Goal: Transaction & Acquisition: Book appointment/travel/reservation

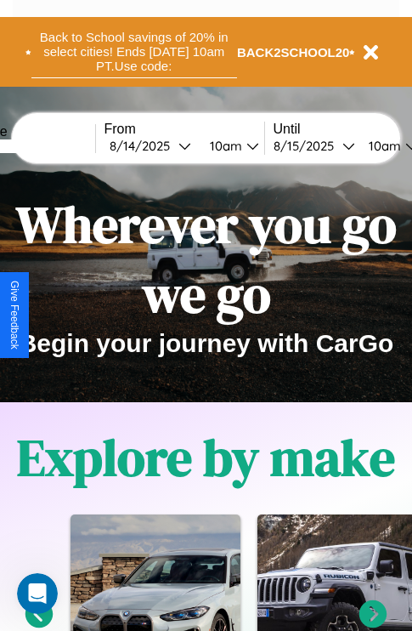
click at [133, 52] on button "Back to School savings of 20% in select cities! Ends [DATE] 10am PT. Use code:" at bounding box center [134, 51] width 206 height 53
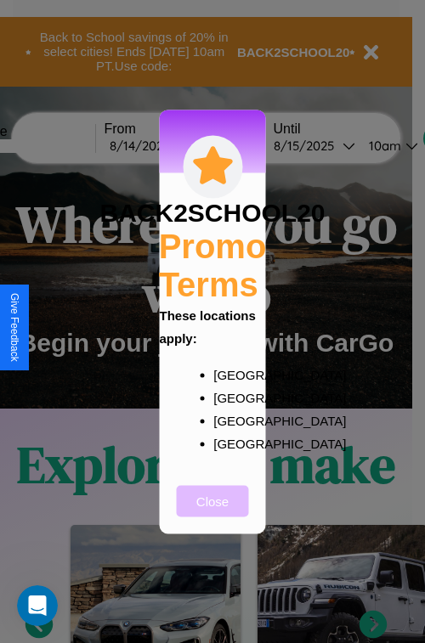
click at [212, 512] on button "Close" at bounding box center [213, 500] width 72 height 31
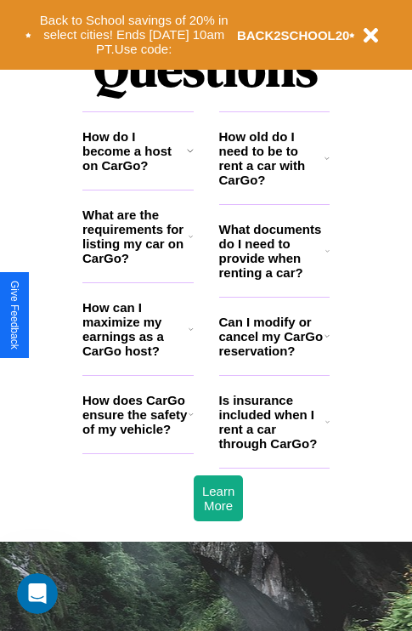
scroll to position [2059, 0]
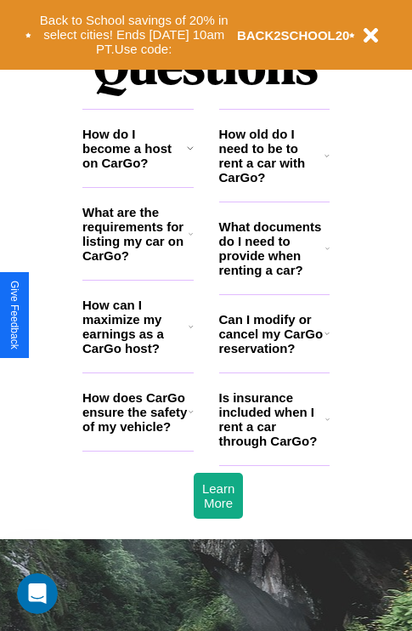
click at [274, 355] on h3 "Can I modify or cancel my CarGo reservation?" at bounding box center [271, 333] width 105 height 43
click at [327, 426] on icon at bounding box center [327, 419] width 4 height 14
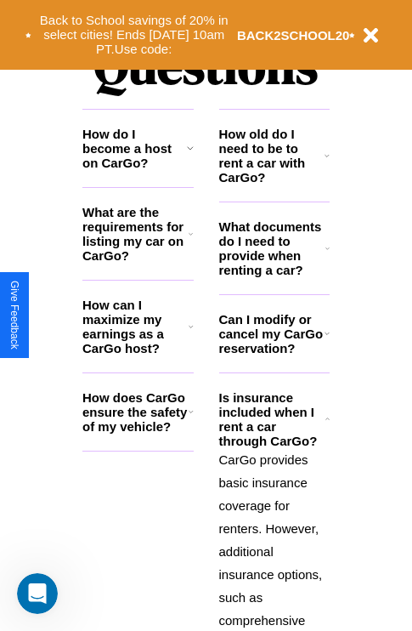
click at [138, 433] on h3 "How does CarGo ensure the safety of my vehicle?" at bounding box center [135, 411] width 106 height 43
click at [274, 355] on h3 "Can I modify or cancel my CarGo reservation?" at bounding box center [271, 333] width 105 height 43
click at [138, 170] on h3 "How do I become a host on CarGo?" at bounding box center [134, 148] width 105 height 43
click at [274, 355] on h3 "Can I modify or cancel my CarGo reservation?" at bounding box center [271, 333] width 105 height 43
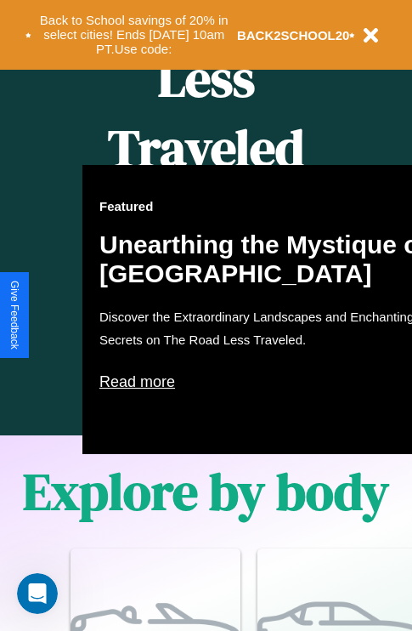
scroll to position [694, 0]
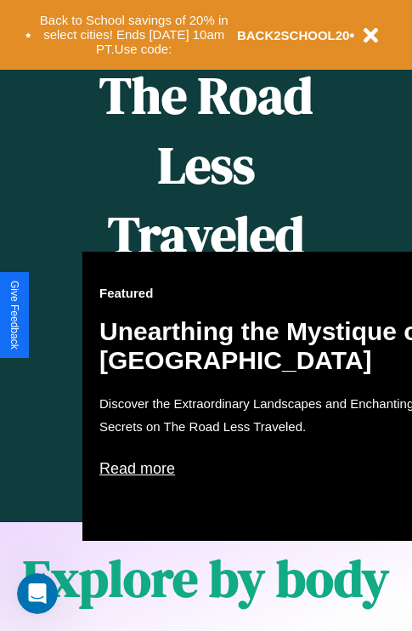
click at [206, 315] on div "Featured Unearthing the Mystique of [GEOGRAPHIC_DATA] Discover the Extraordinar…" at bounding box center [269, 396] width 374 height 289
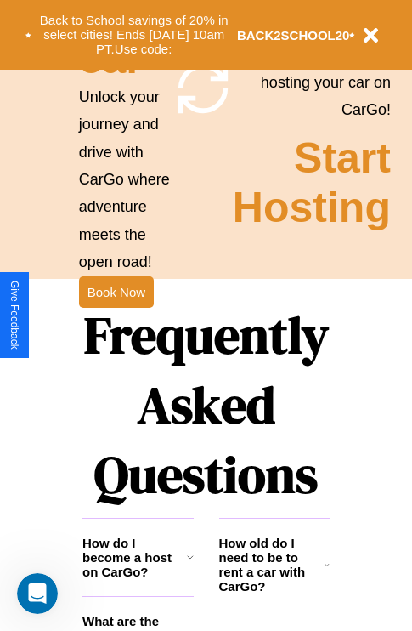
scroll to position [1655, 0]
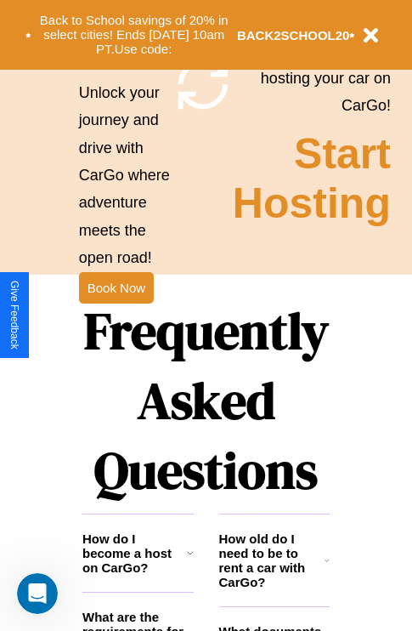
click at [116, 315] on h1 "Frequently Asked Questions" at bounding box center [205, 400] width 247 height 226
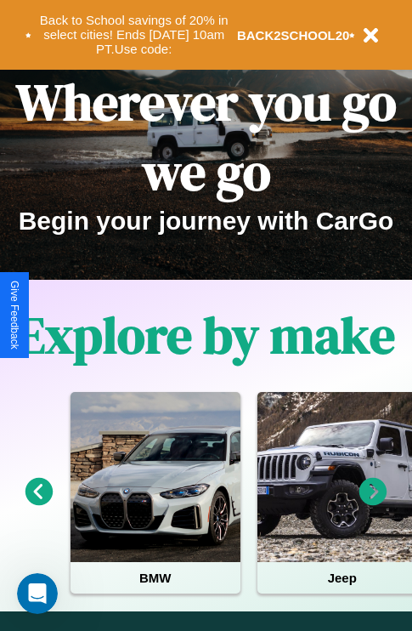
scroll to position [0, 0]
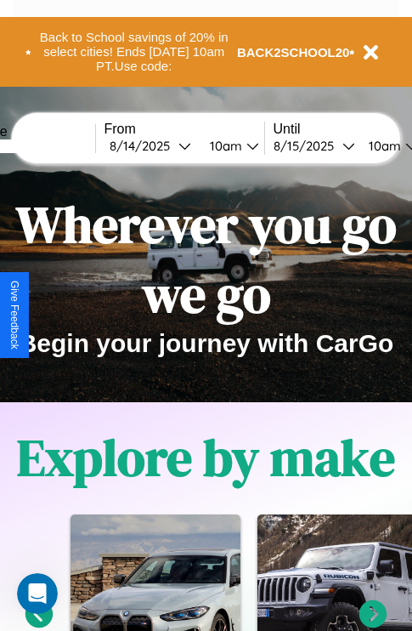
click at [57, 145] on input "text" at bounding box center [31, 146] width 127 height 14
type input "********"
click at [170, 145] on div "[DATE]" at bounding box center [144, 146] width 69 height 16
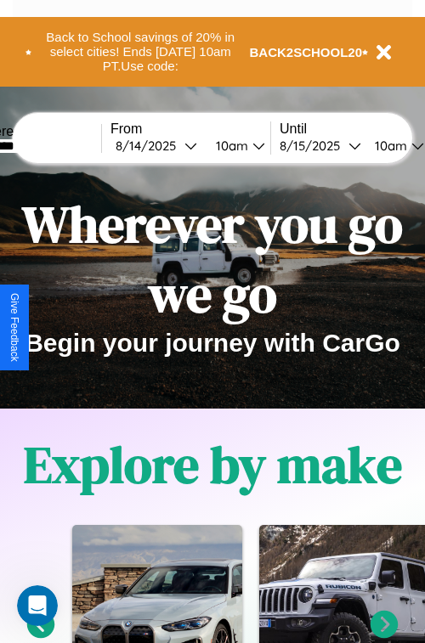
select select "*"
select select "****"
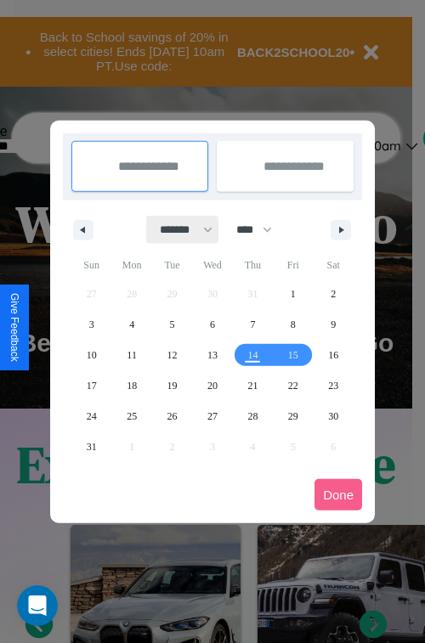
click at [178, 229] on select "******* ******** ***** ***** *** **** **** ****** ********* ******* ******** **…" at bounding box center [183, 230] width 72 height 28
select select "*"
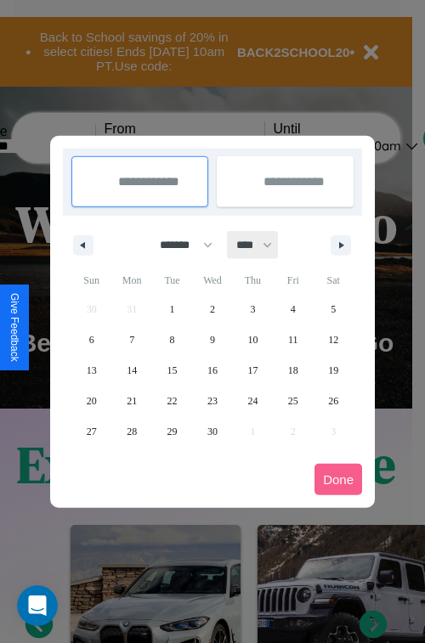
click at [262, 245] on select "**** **** **** **** **** **** **** **** **** **** **** **** **** **** **** ****…" at bounding box center [253, 245] width 51 height 28
select select "****"
click at [91, 370] on span "12" at bounding box center [92, 370] width 10 height 31
type input "**********"
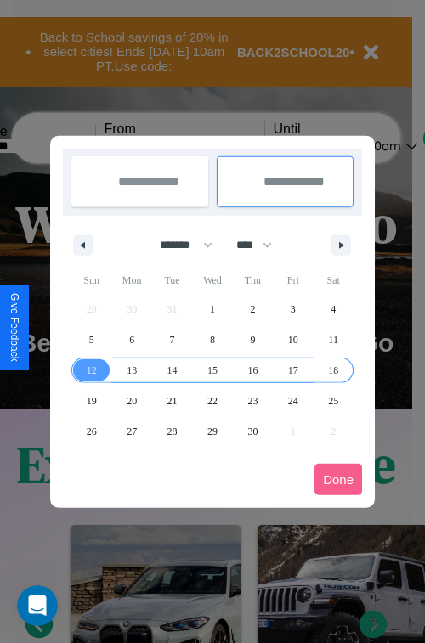
click at [333, 370] on span "18" at bounding box center [333, 370] width 10 height 31
type input "**********"
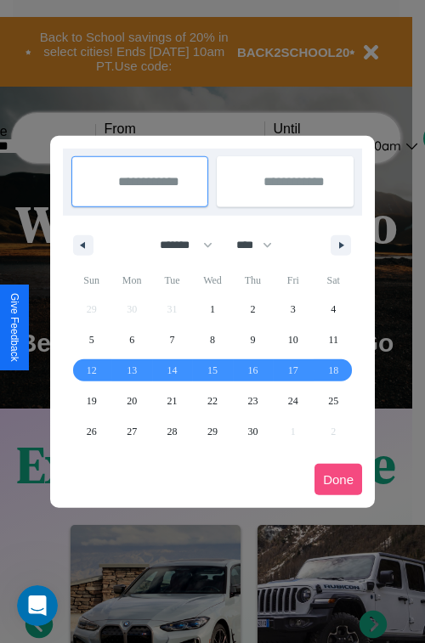
click at [338, 479] on button "Done" at bounding box center [338, 479] width 48 height 31
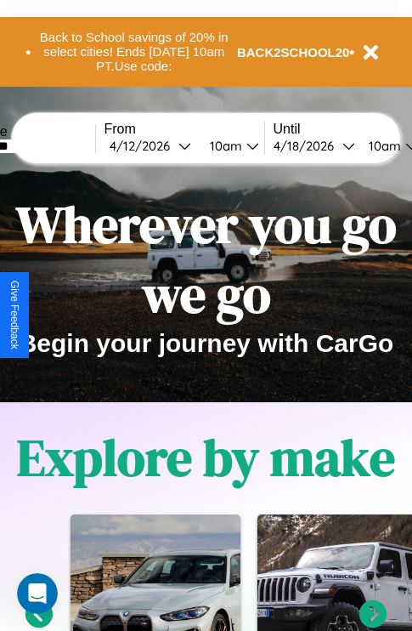
scroll to position [0, 63]
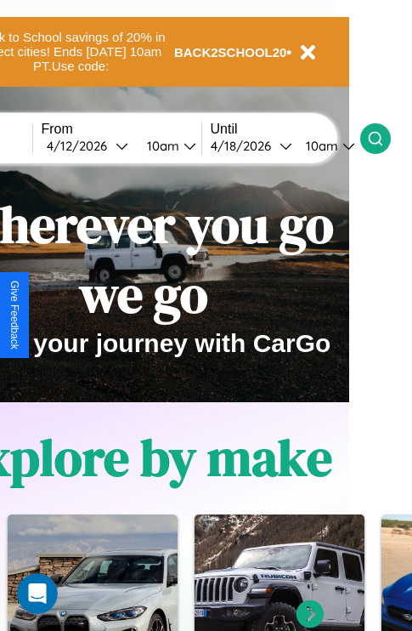
click at [384, 138] on icon at bounding box center [375, 138] width 17 height 17
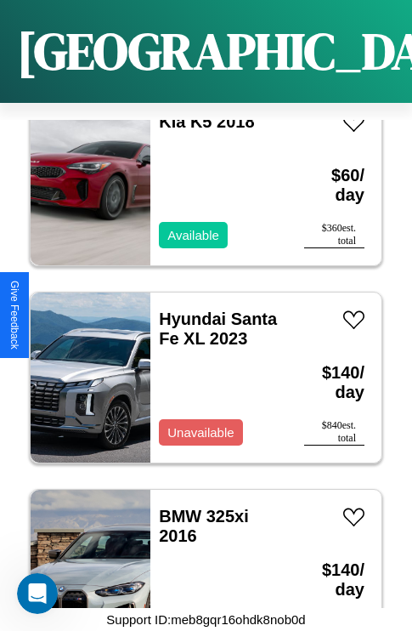
scroll to position [458, 0]
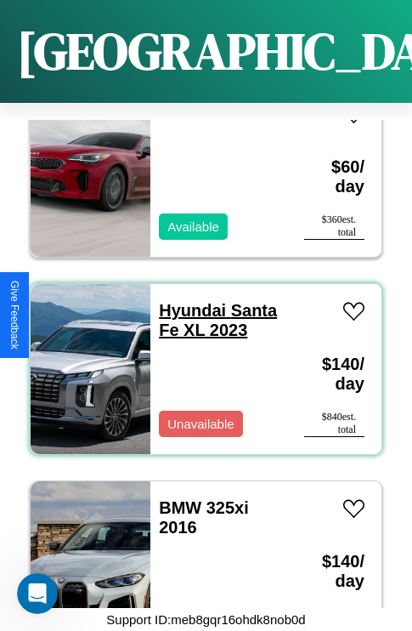
click at [187, 301] on link "Hyundai Santa Fe XL 2023" at bounding box center [218, 320] width 118 height 38
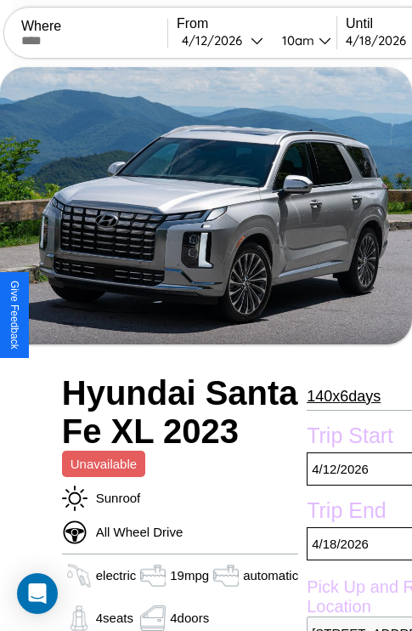
scroll to position [392, 82]
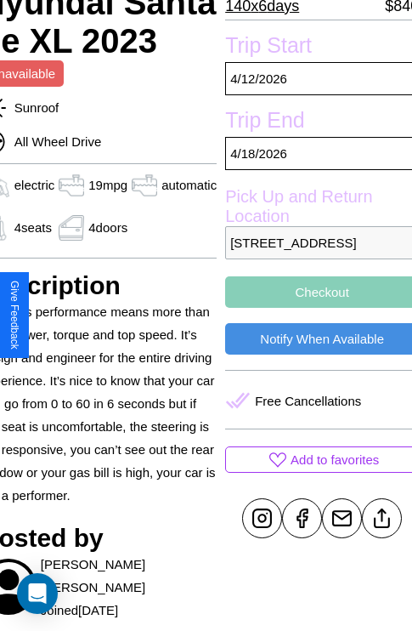
click at [314, 308] on button "Checkout" at bounding box center [322, 291] width 194 height 31
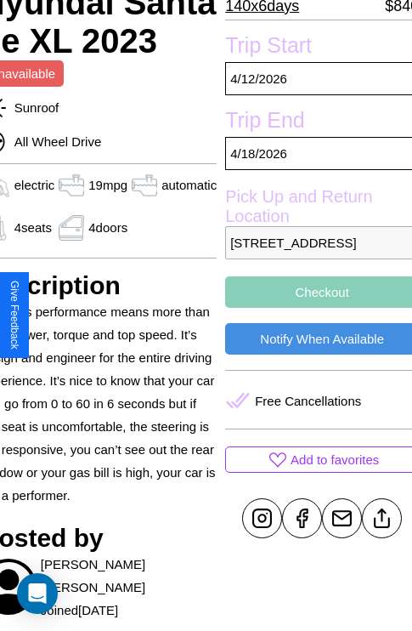
click at [314, 308] on button "Checkout" at bounding box center [322, 291] width 194 height 31
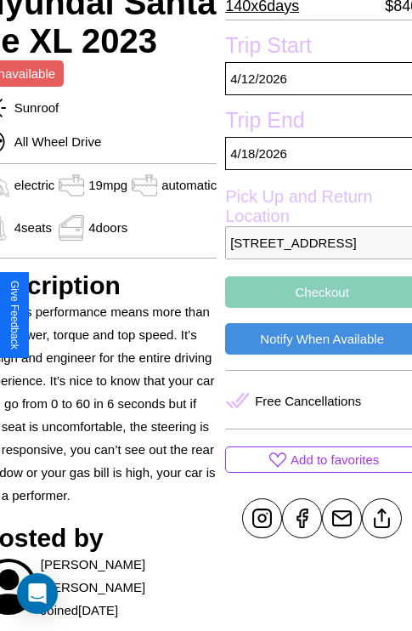
click at [314, 308] on button "Checkout" at bounding box center [322, 291] width 194 height 31
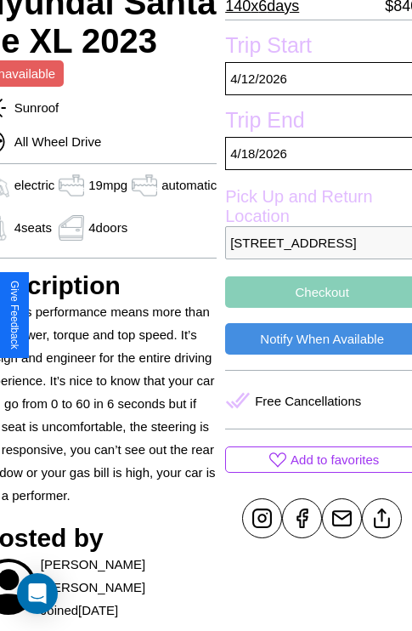
click at [314, 308] on button "Checkout" at bounding box center [322, 291] width 194 height 31
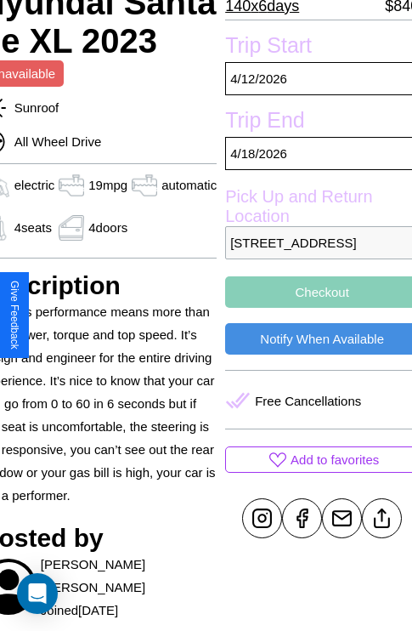
click at [314, 308] on button "Checkout" at bounding box center [322, 291] width 194 height 31
